Goal: Understand process/instructions

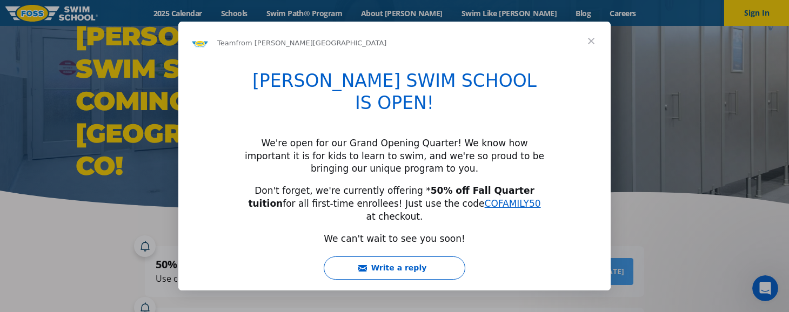
click at [591, 44] on span "Close" at bounding box center [591, 41] width 39 height 39
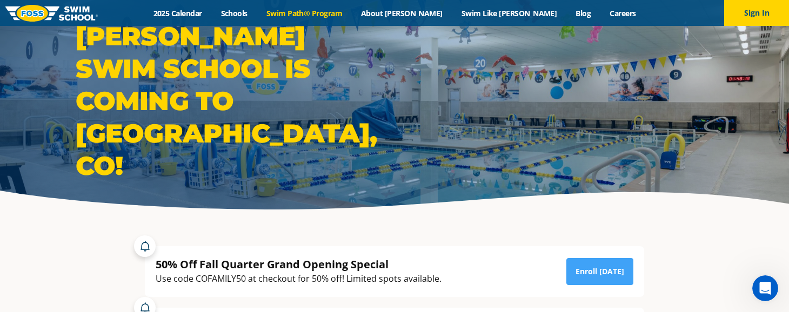
click at [328, 14] on link "Swim Path® Program" at bounding box center [304, 13] width 95 height 10
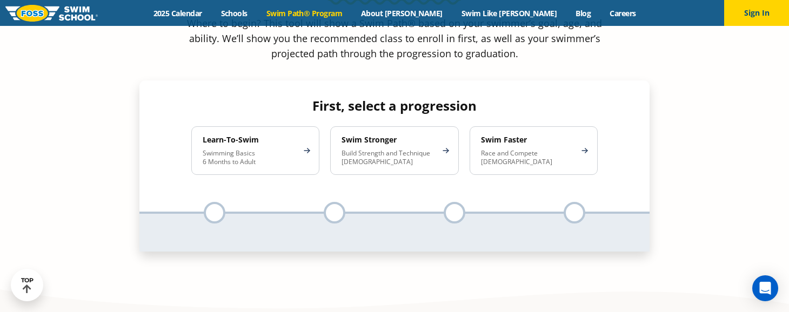
scroll to position [919, 0]
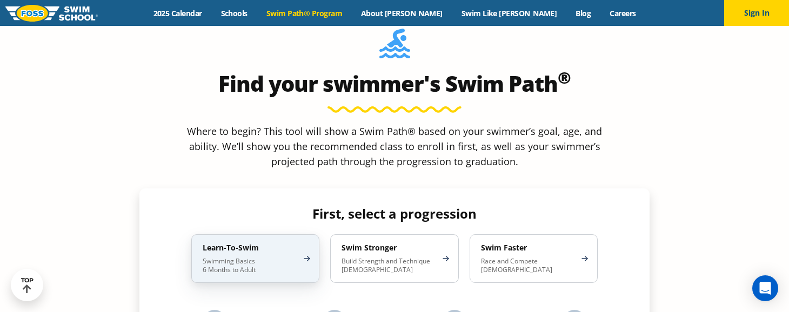
click at [237, 257] on p "Swimming Basics 6 Months to Adult" at bounding box center [250, 265] width 95 height 17
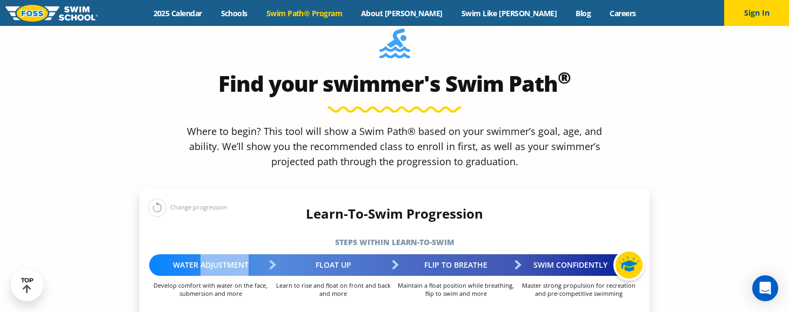
click at [237, 255] on div "Water Adjustment" at bounding box center [210, 266] width 123 height 22
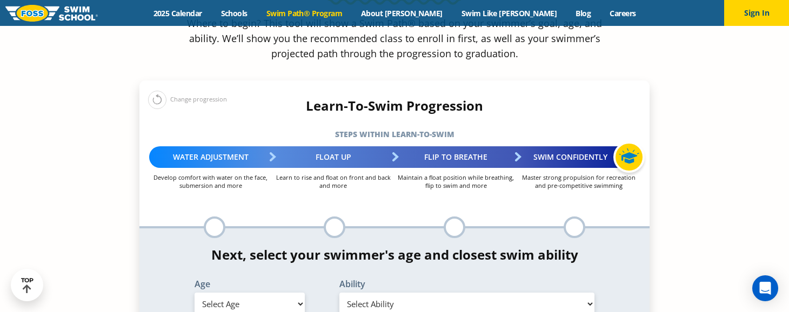
click at [248, 280] on div "Age Select Age 6 months - 1 year 1 year 2 years 3 years 4 years 5 years 6 years…" at bounding box center [249, 299] width 145 height 39
click at [247, 293] on select "Select Age 6 months - 1 year 1 year 2 years 3 years 4 years 5 years 6 years 7 y…" at bounding box center [250, 304] width 110 height 23
select select "6-months---1-year"
click at [195, 293] on select "Select Age 6 months - 1 year 1 year 2 years 3 years 4 years 5 years 6 years 7 y…" at bounding box center [250, 304] width 110 height 23
click at [642, 248] on div "Next, select your swimmer's age and closest swim ability Age Select Age 6 month…" at bounding box center [394, 284] width 510 height 72
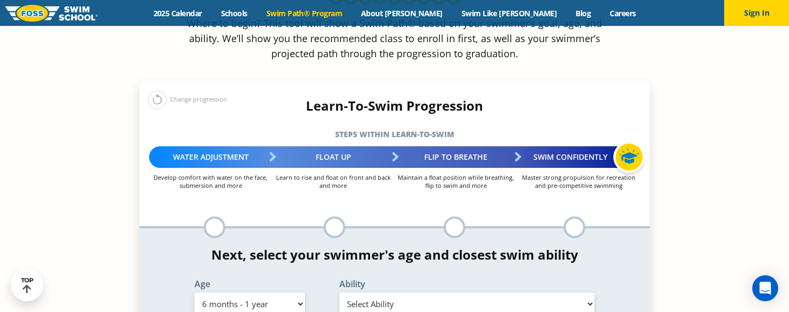
click at [485, 293] on select "Select Ability First in-water experience Comfortable with water poured over the…" at bounding box center [466, 304] width 255 height 23
select select "6-months---1-year-first-in-water-experience"
click at [339, 293] on select "Select Ability First in-water experience Comfortable with water poured over the…" at bounding box center [466, 304] width 255 height 23
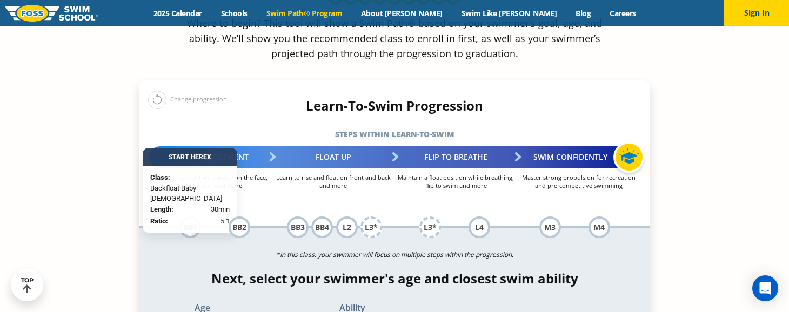
scroll to position [865, 0]
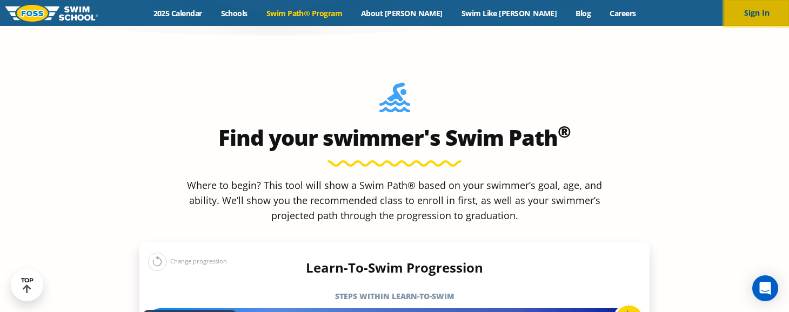
click at [749, 16] on button "Sign In" at bounding box center [756, 13] width 65 height 26
